Goal: Check status

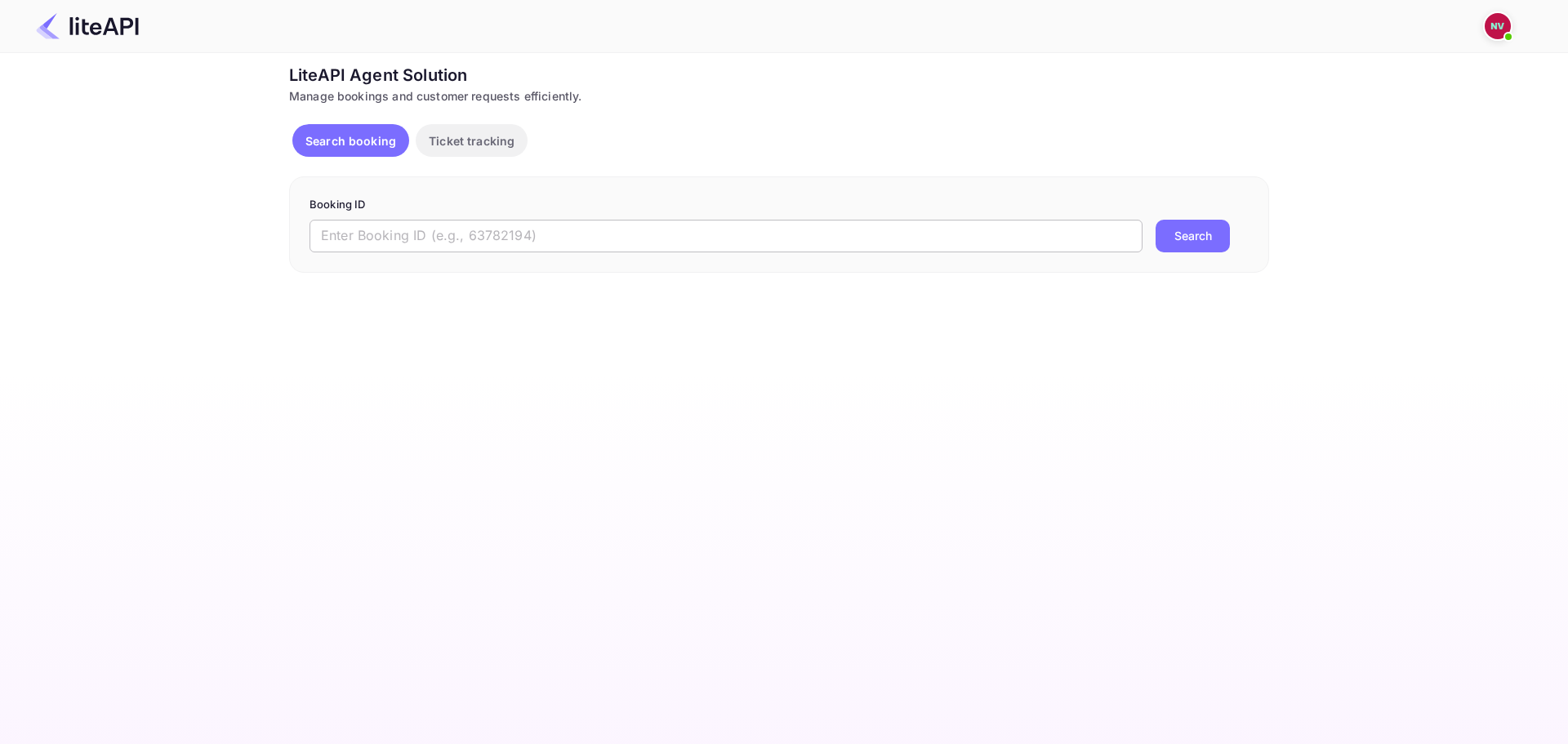
drag, startPoint x: 0, startPoint y: 0, endPoint x: 659, endPoint y: 250, distance: 704.8
click at [659, 250] on input "text" at bounding box center [726, 236] width 833 height 33
paste input "8828057"
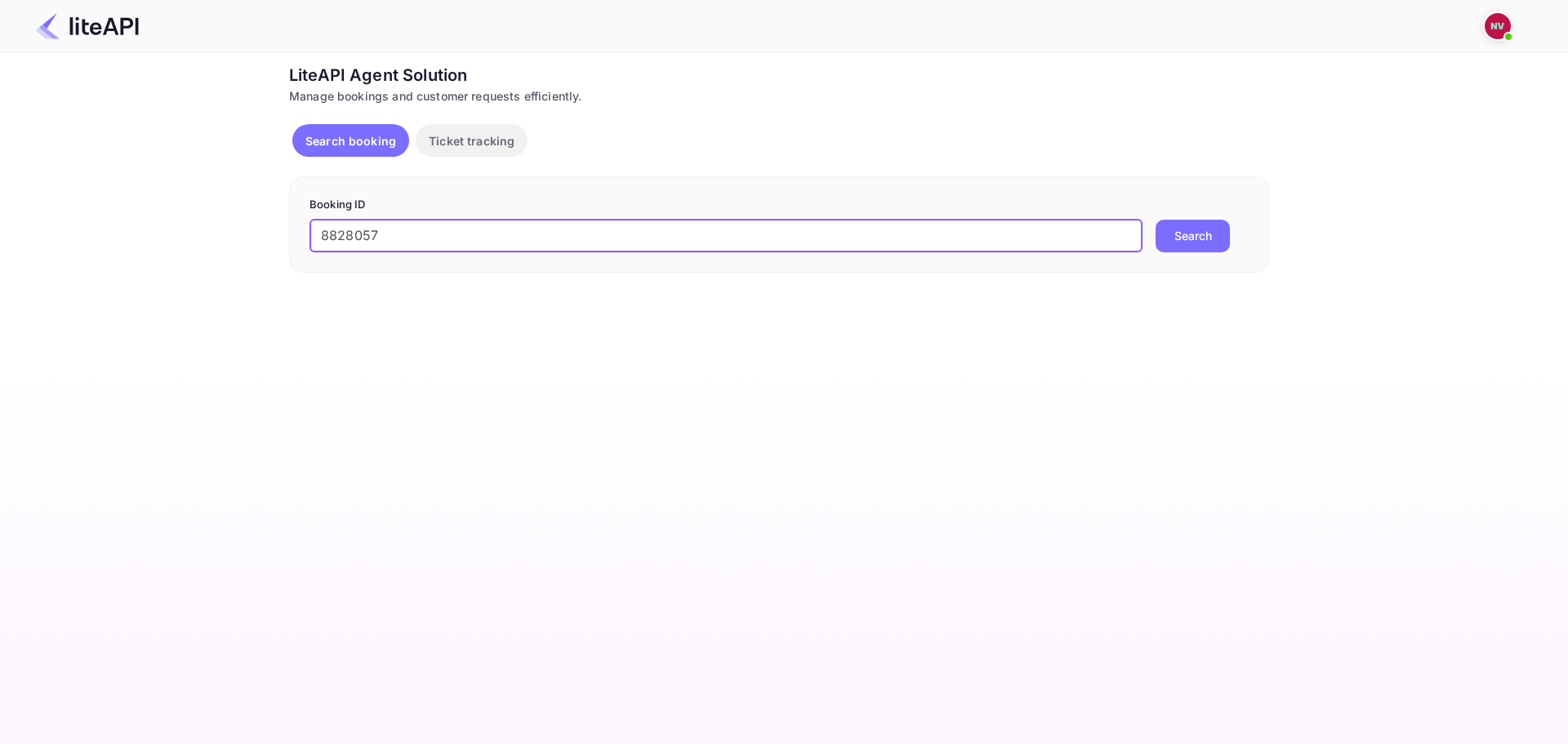
type input "8828057"
click at [1155, 219] on button "Search" at bounding box center [1192, 236] width 74 height 33
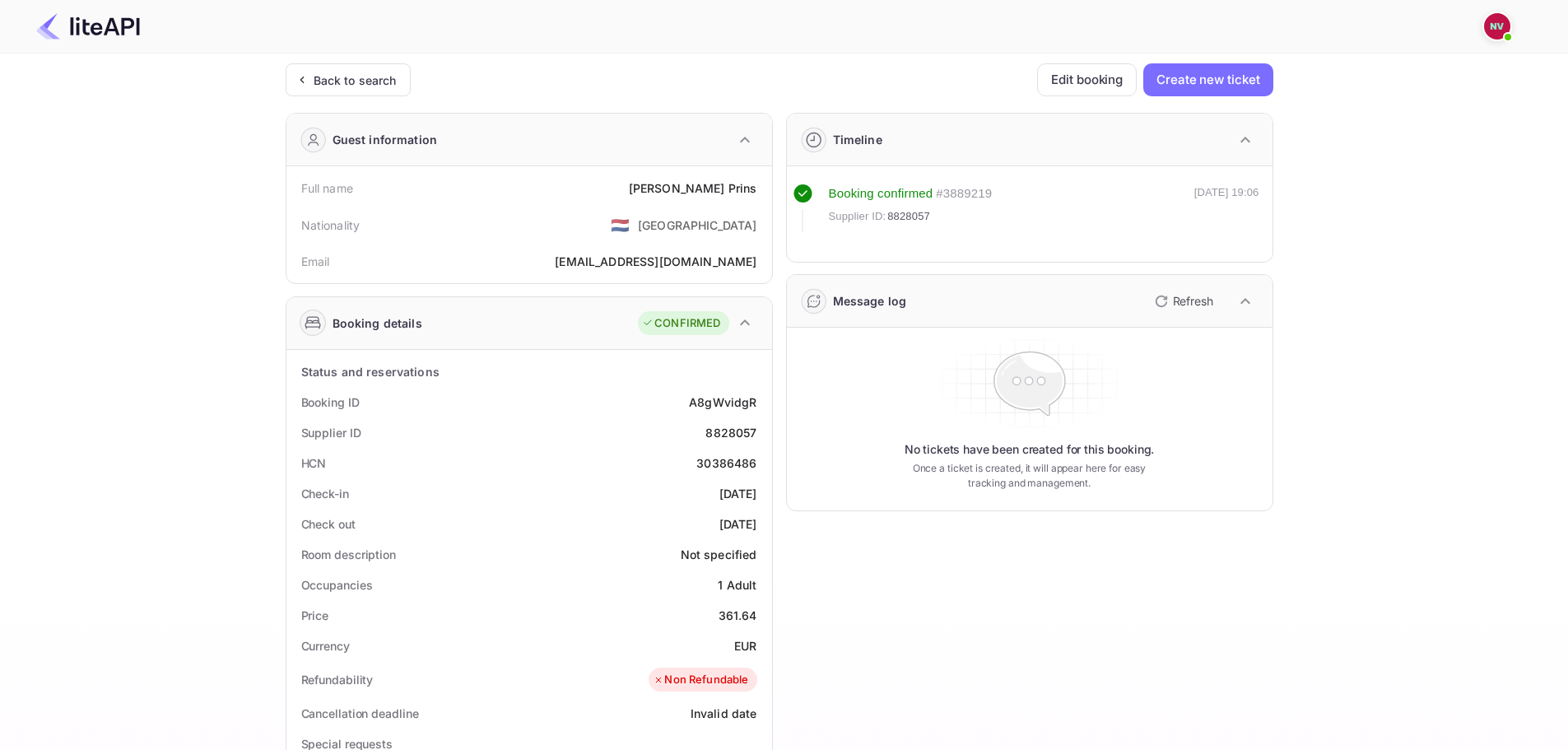
click at [1177, 307] on p "Refresh" at bounding box center [1193, 301] width 40 height 18
click at [1198, 307] on p "Refresh" at bounding box center [1193, 301] width 40 height 18
click at [1155, 307] on icon "button" at bounding box center [1161, 302] width 20 height 20
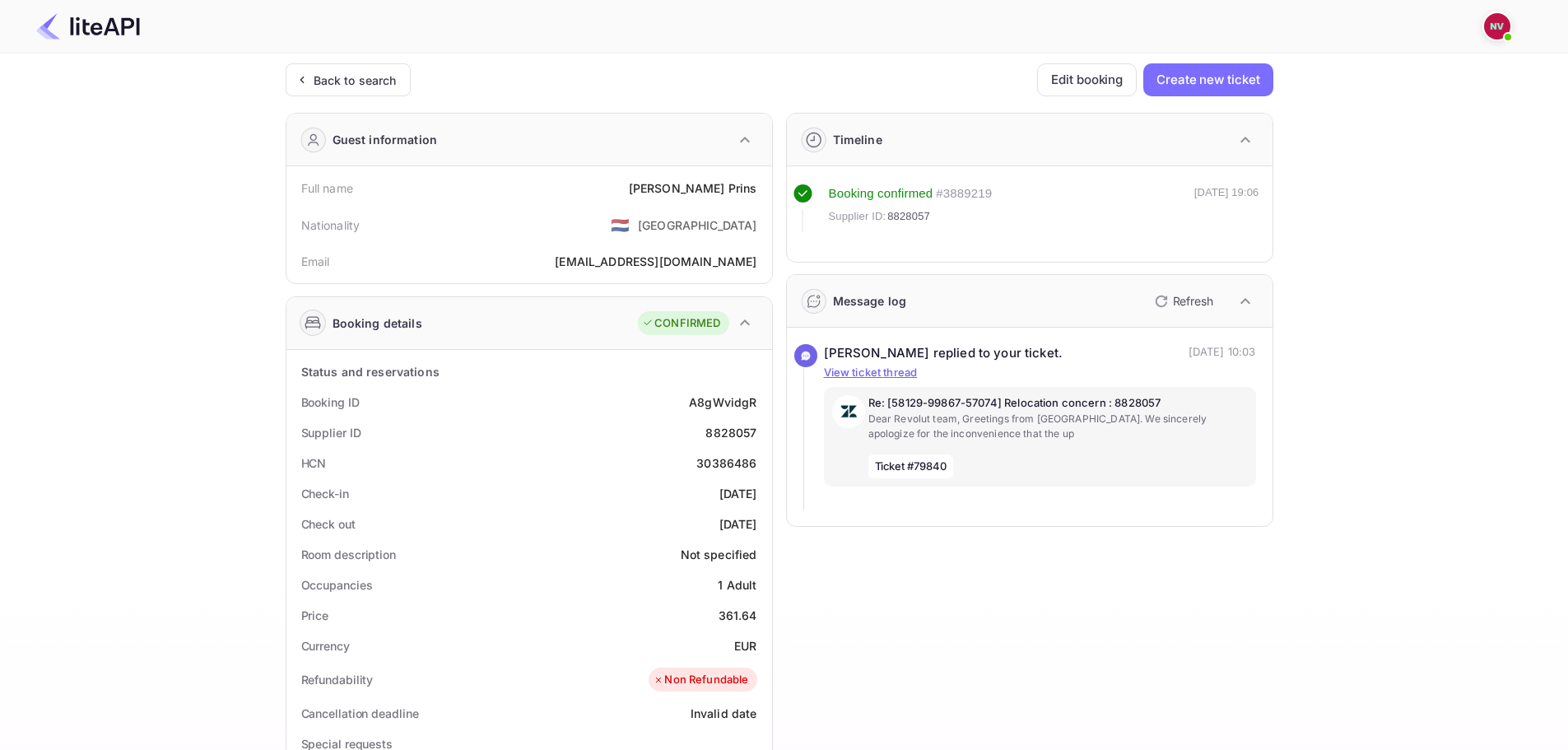
click at [1476, 223] on div "Ticket Affiliate URL [URL][DOMAIN_NAME] Business partner name Nuitee Travel Cus…" at bounding box center [779, 621] width 1519 height 1115
